Goal: Task Accomplishment & Management: Complete application form

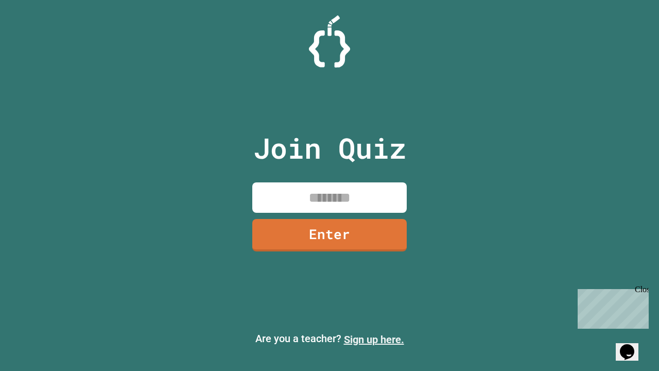
click at [374, 339] on link "Sign up here." at bounding box center [374, 339] width 60 height 12
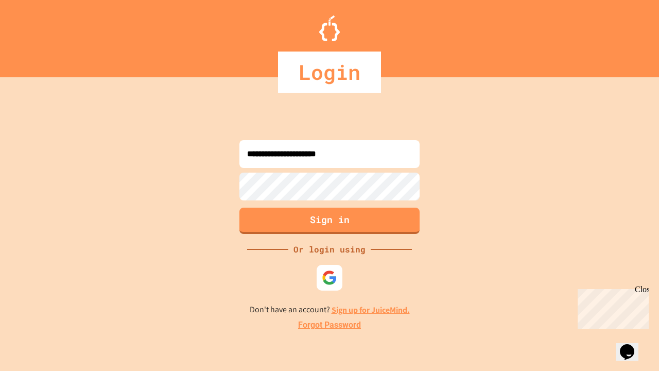
type input "**********"
